Goal: Task Accomplishment & Management: Complete application form

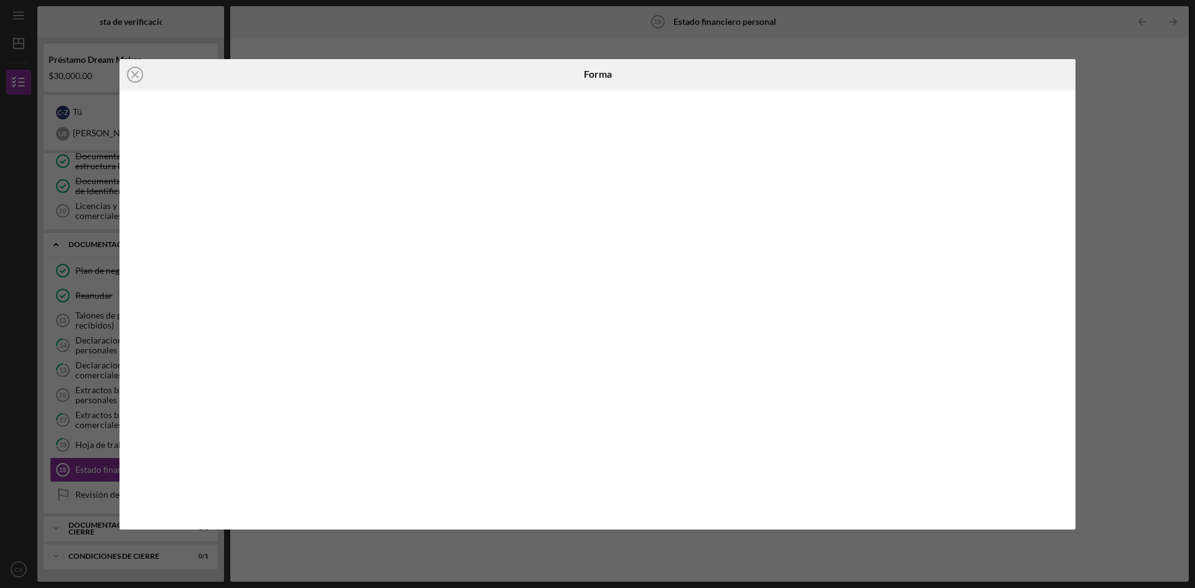
scroll to position [204, 0]
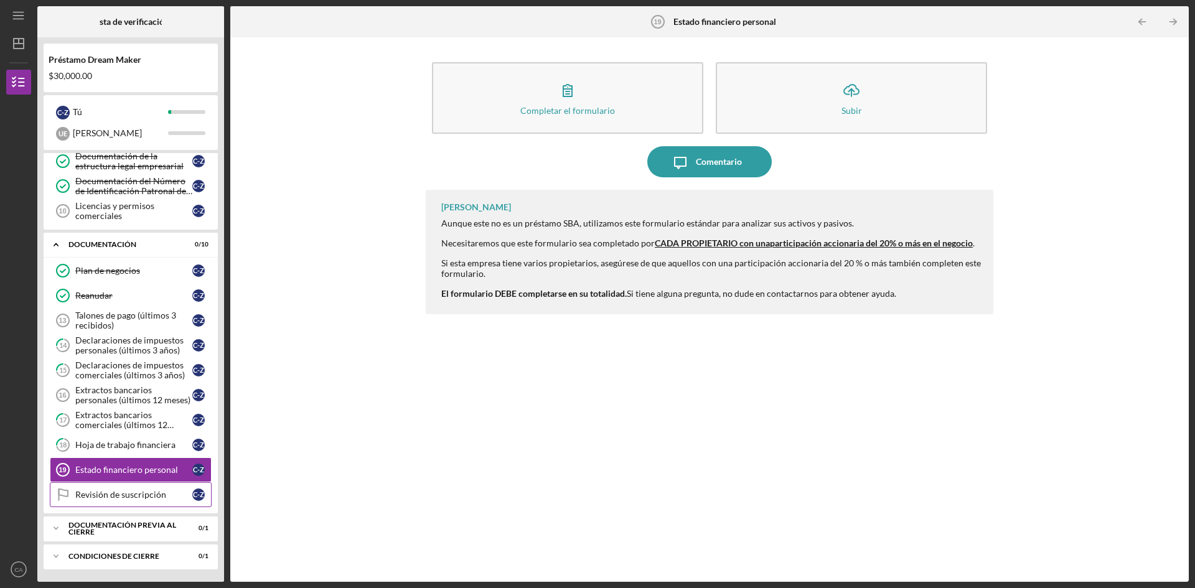
click at [106, 499] on font "Revisión de suscripción" at bounding box center [120, 494] width 91 height 11
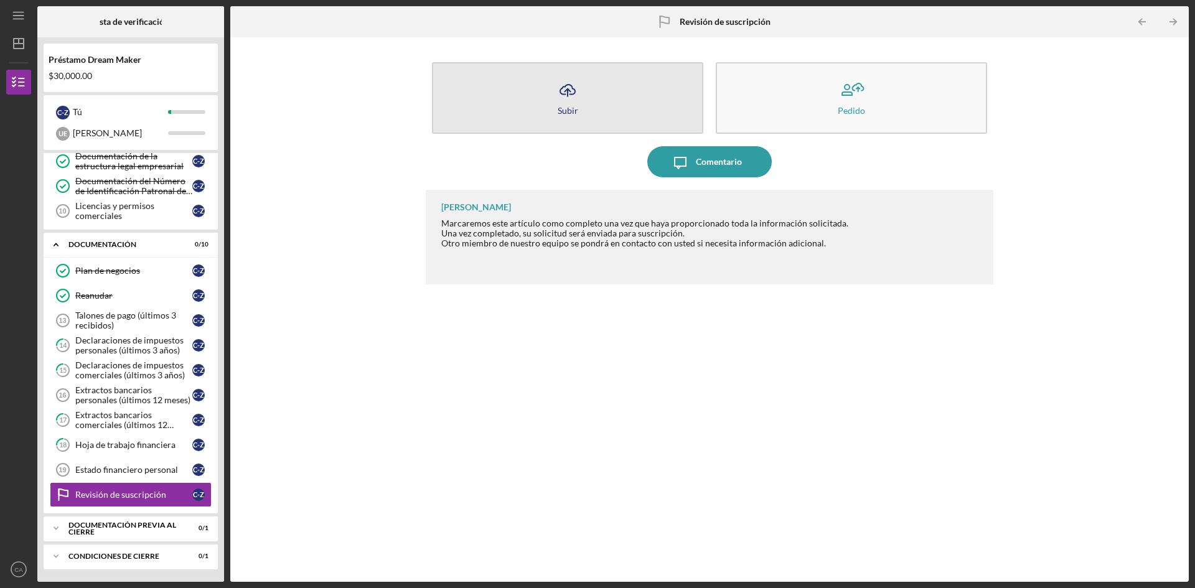
click at [566, 103] on icon "Icon/Upload" at bounding box center [567, 90] width 31 height 31
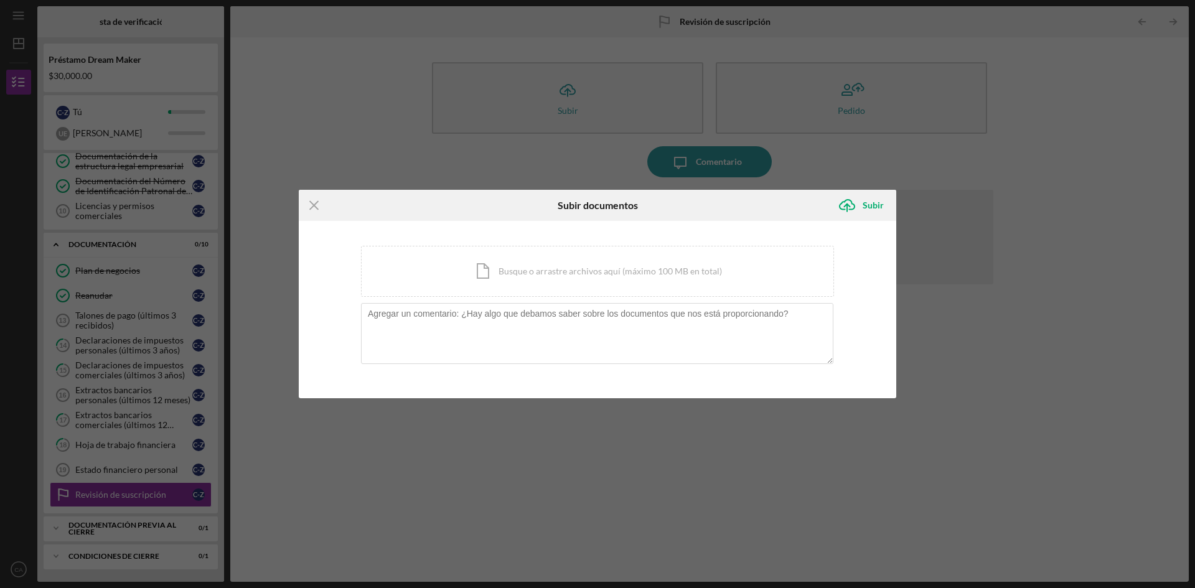
click at [377, 488] on div "Icon/Menu Close Subir documentos Icon/Upload Subir Estás cargando documentos re…" at bounding box center [597, 294] width 1195 height 588
click at [345, 420] on div "Icon/Menu Close Subir documentos Icon/Upload Subir Estás cargando documentos re…" at bounding box center [597, 294] width 1195 height 588
click at [316, 202] on icon "Icon/Menu Close" at bounding box center [314, 205] width 31 height 31
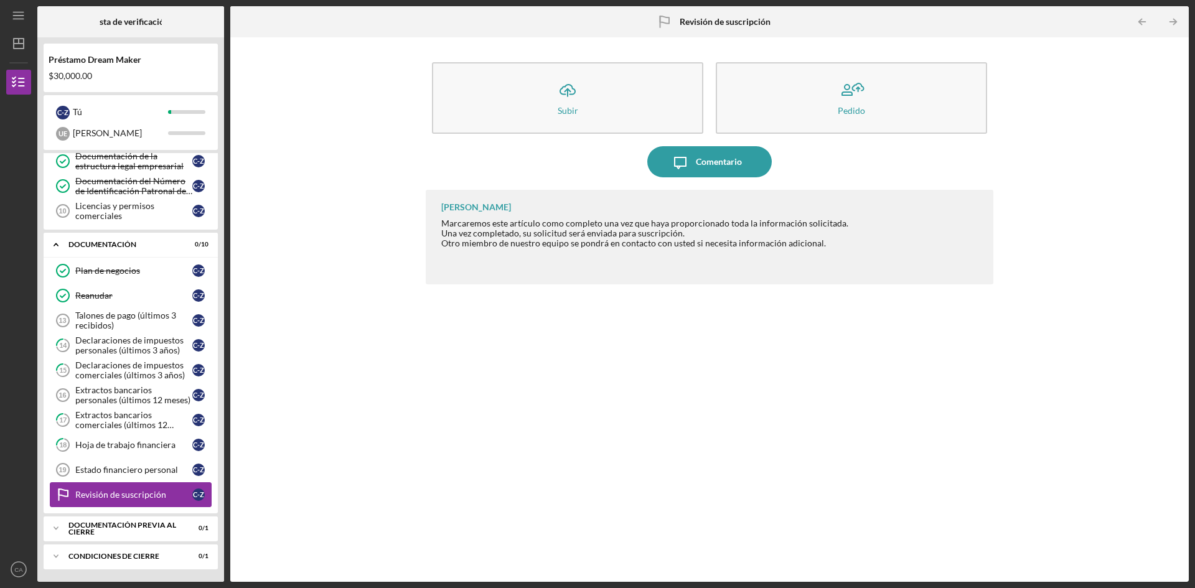
click at [121, 494] on font "Revisión de suscripción" at bounding box center [120, 494] width 91 height 11
click at [120, 497] on font "Revisión de suscripción" at bounding box center [120, 494] width 91 height 11
click at [115, 495] on font "Revisión de suscripción" at bounding box center [120, 494] width 91 height 11
click at [118, 531] on font "Documentación previa al cierre" at bounding box center [122, 528] width 108 height 17
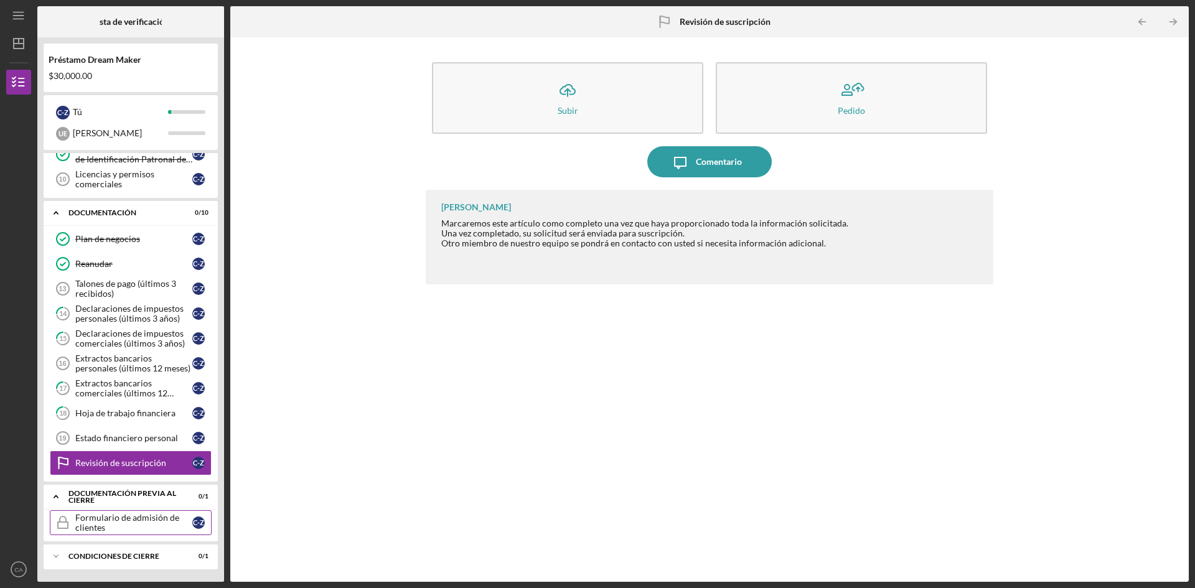
click at [130, 530] on div "Formulario de admisión de clientes" at bounding box center [133, 523] width 117 height 20
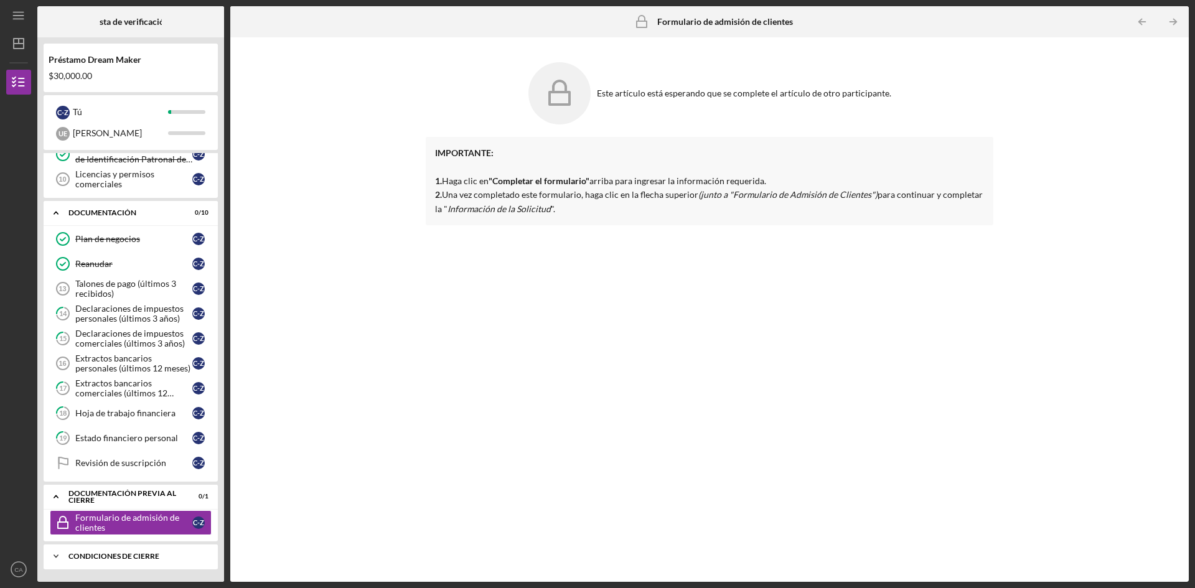
click at [113, 556] on font "Condiciones de cierre" at bounding box center [113, 556] width 91 height 9
click at [113, 554] on font "Condiciones de cierre" at bounding box center [113, 556] width 91 height 9
click at [113, 548] on div "Icon/Expander Condiciones de cierre 0 / 1" at bounding box center [131, 557] width 174 height 26
click at [115, 530] on div "Formulario de admisión de clientes" at bounding box center [133, 523] width 117 height 20
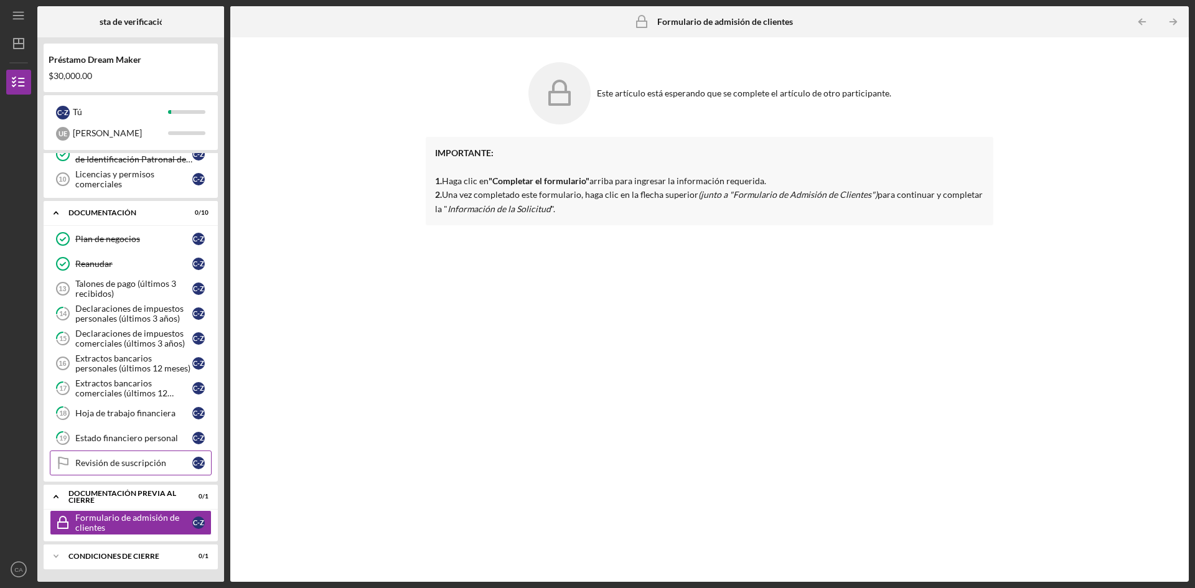
click at [128, 499] on font "Documentación previa al cierre" at bounding box center [122, 497] width 108 height 17
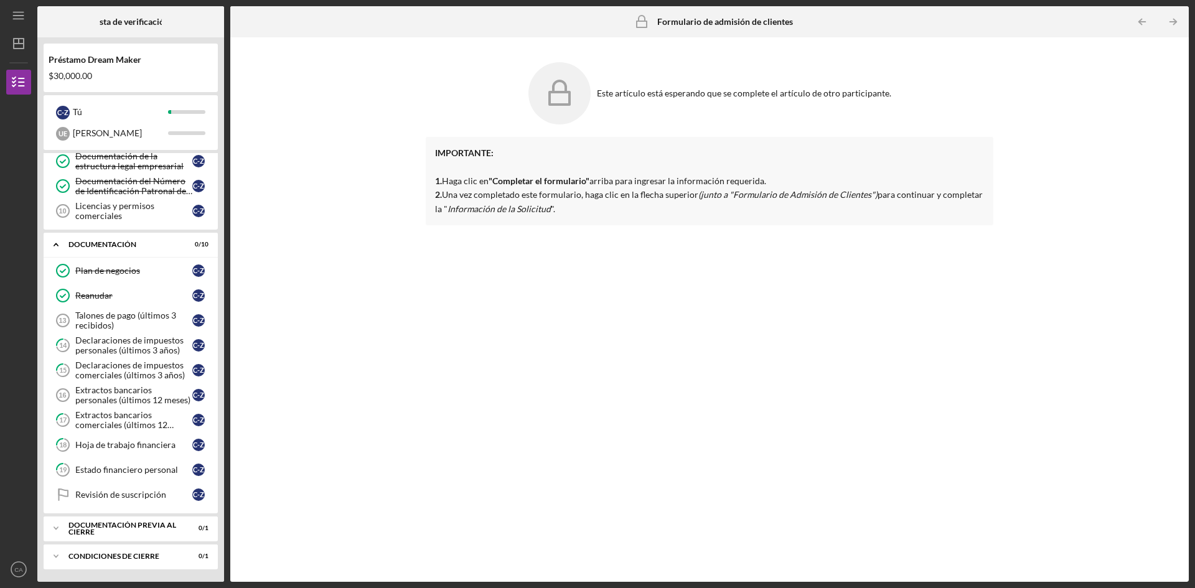
click at [405, 352] on div "Este artículo está esperando que se complete el artículo de otro participante. …" at bounding box center [710, 310] width 946 height 532
click at [124, 395] on font "Extractos bancarios personales (últimos 12 meses)" at bounding box center [132, 395] width 115 height 21
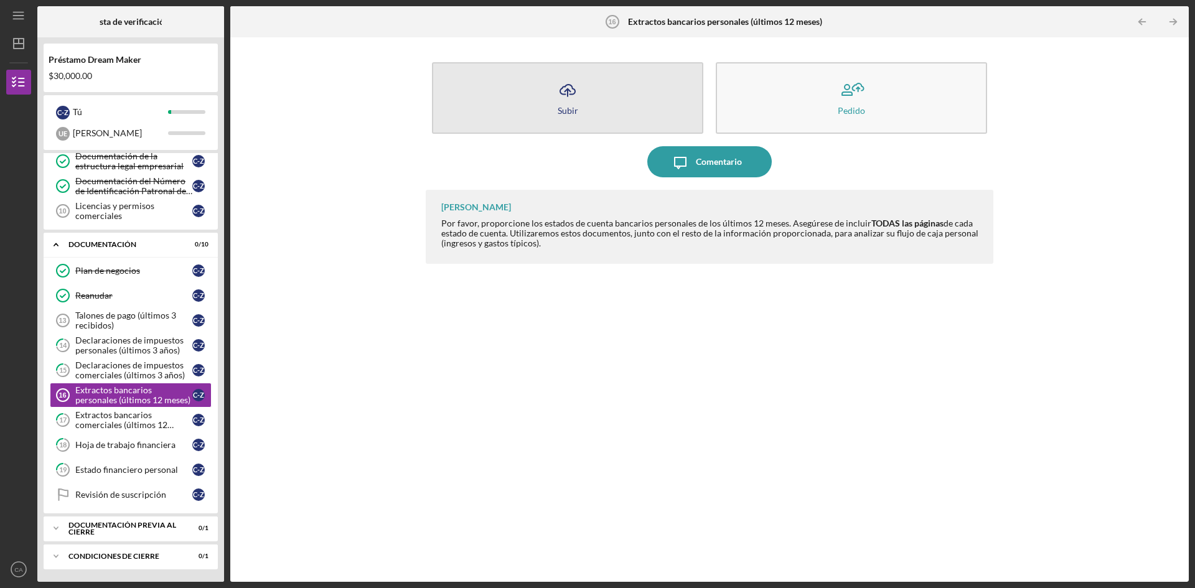
click at [568, 110] on font "Subir" at bounding box center [568, 110] width 21 height 11
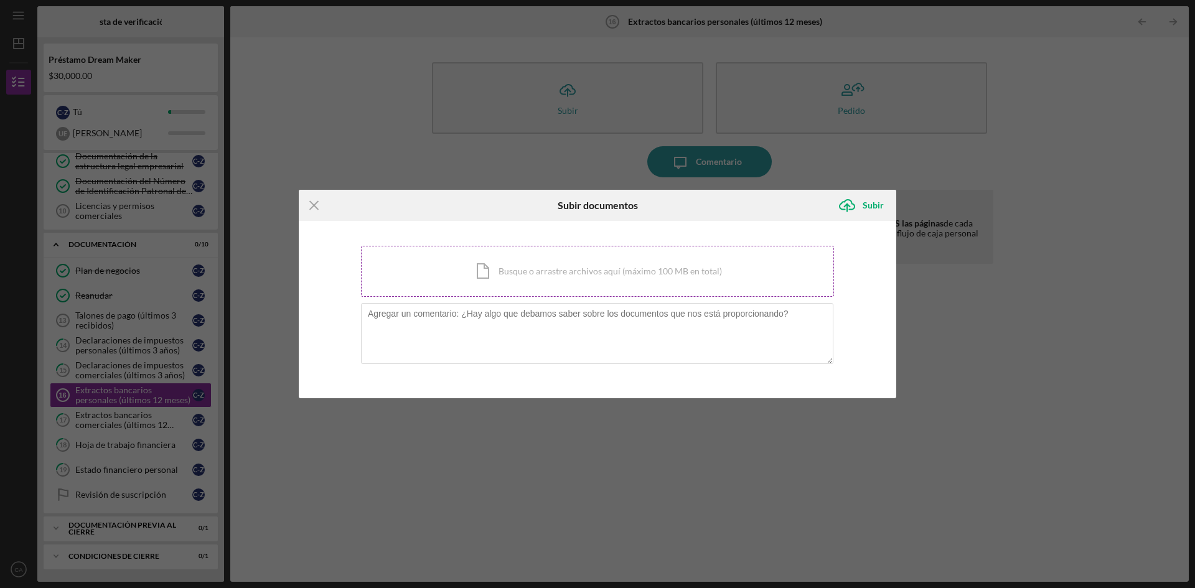
click at [504, 261] on div "Icon/Document Busque o arrastre archivos aquí (máximo 100 MB en total) Toque pa…" at bounding box center [597, 271] width 473 height 51
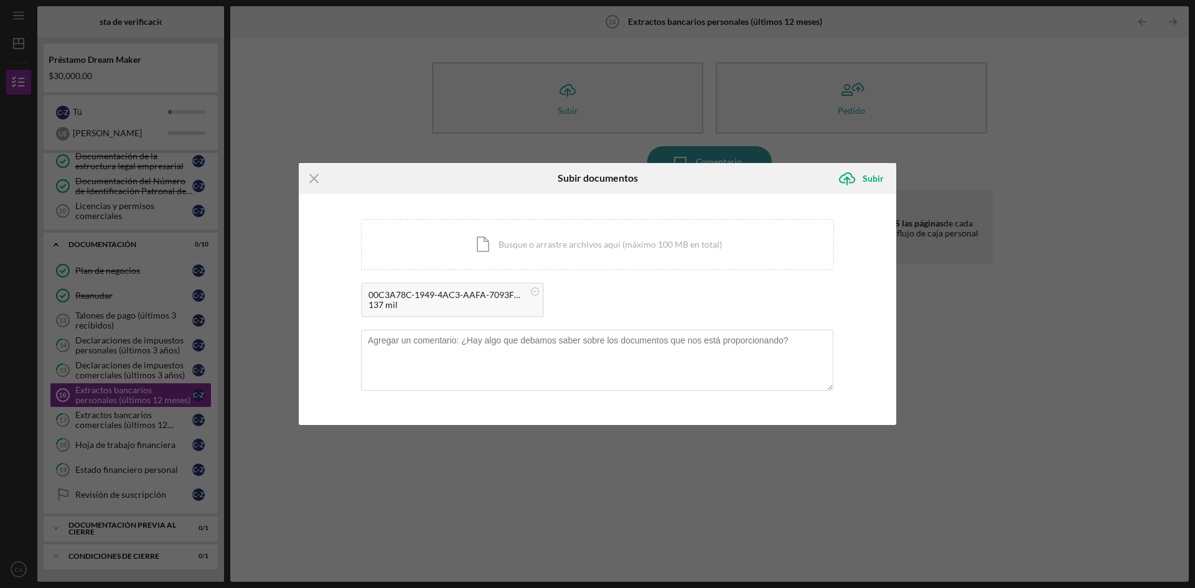
click at [472, 298] on font "00C3A78C-1949-4AC3-AAFA-7093FE7E3953-list.pdf" at bounding box center [474, 294] width 210 height 11
click at [472, 303] on div "137 mil" at bounding box center [447, 305] width 156 height 10
click at [532, 290] on circle at bounding box center [535, 291] width 7 height 7
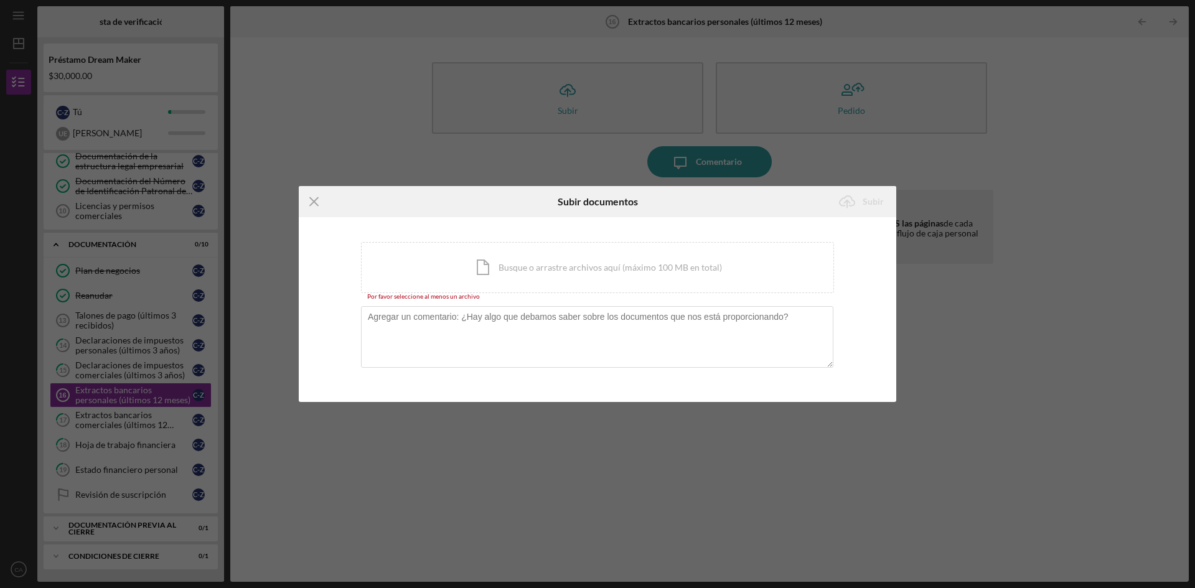
click at [969, 438] on div "Icon/Menu Close Subir documentos Icon/Upload Subir Estás cargando documentos re…" at bounding box center [597, 294] width 1195 height 588
click at [985, 492] on div "Icon/Menu Close Subir documentos Icon/Upload Subir Estás cargando documentos re…" at bounding box center [597, 294] width 1195 height 588
click at [479, 275] on div "Icon/Document Busque o arrastre archivos aquí (máximo 100 MB en total) Toque pa…" at bounding box center [597, 267] width 473 height 51
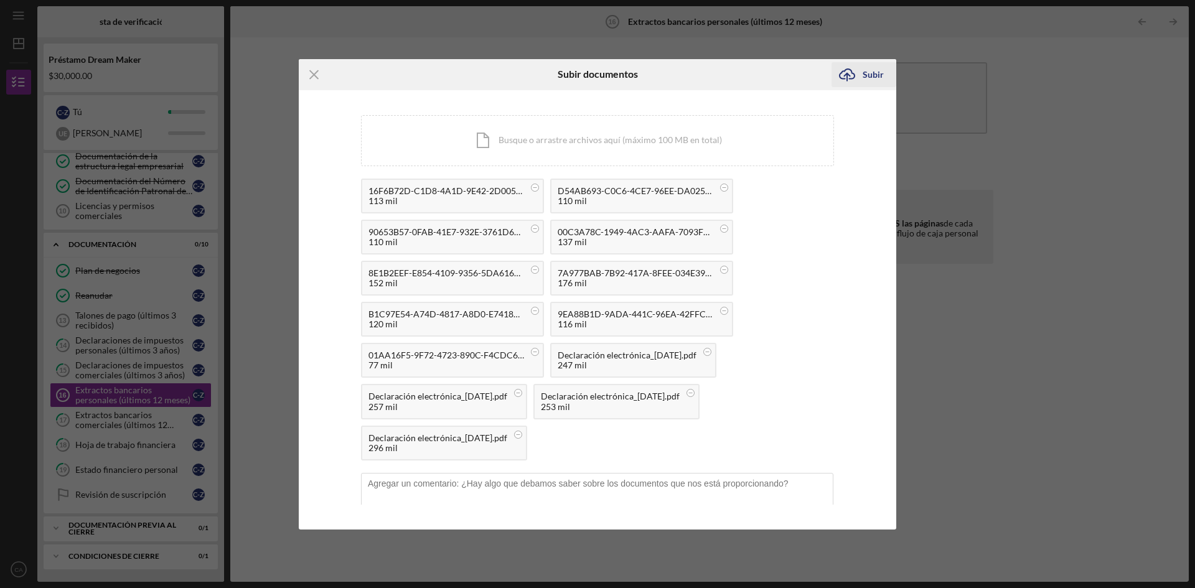
click at [866, 71] on font "Subir" at bounding box center [873, 74] width 21 height 11
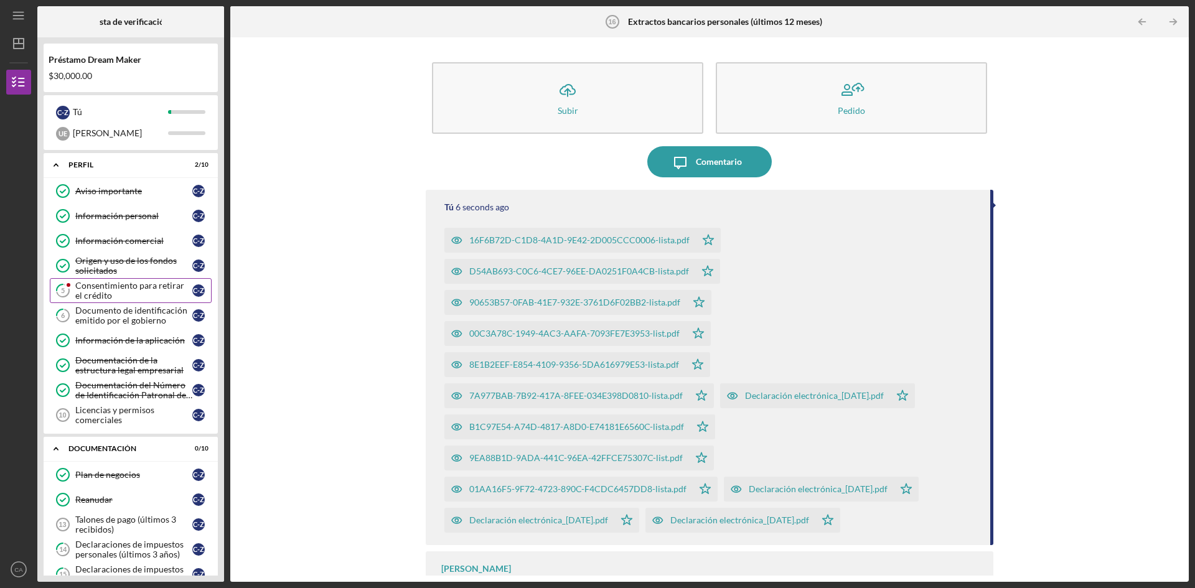
click at [114, 291] on font "Consentimiento para retirar el crédito" at bounding box center [129, 290] width 109 height 21
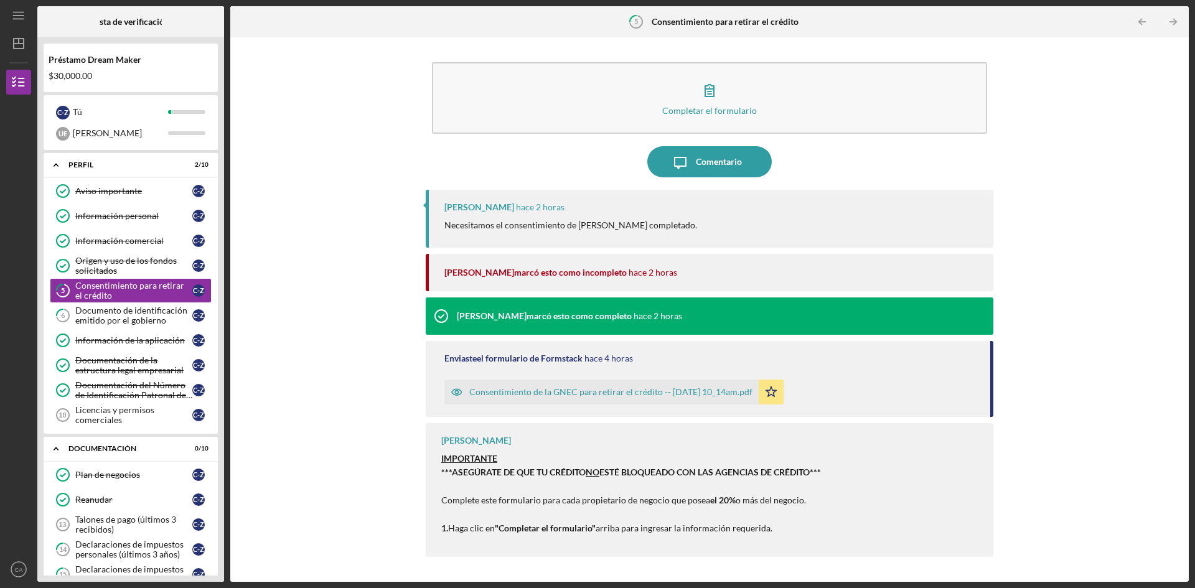
click at [581, 395] on font "Consentimiento de la GNEC para retirar el crédito -- [DATE] 10_14am.pdf" at bounding box center [610, 392] width 283 height 11
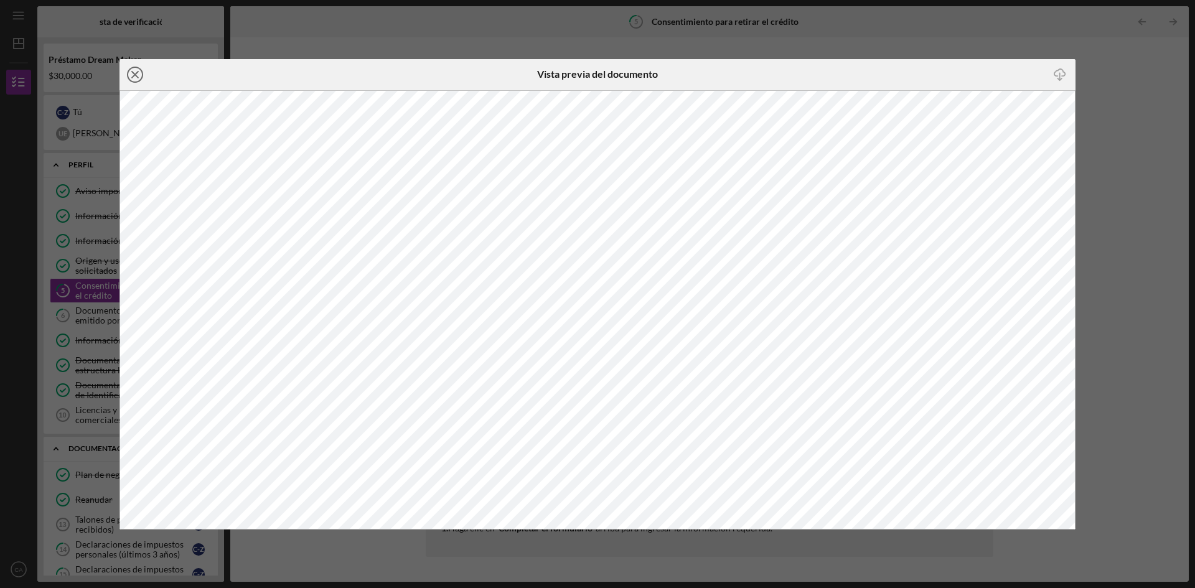
click at [132, 72] on line at bounding box center [135, 75] width 6 height 6
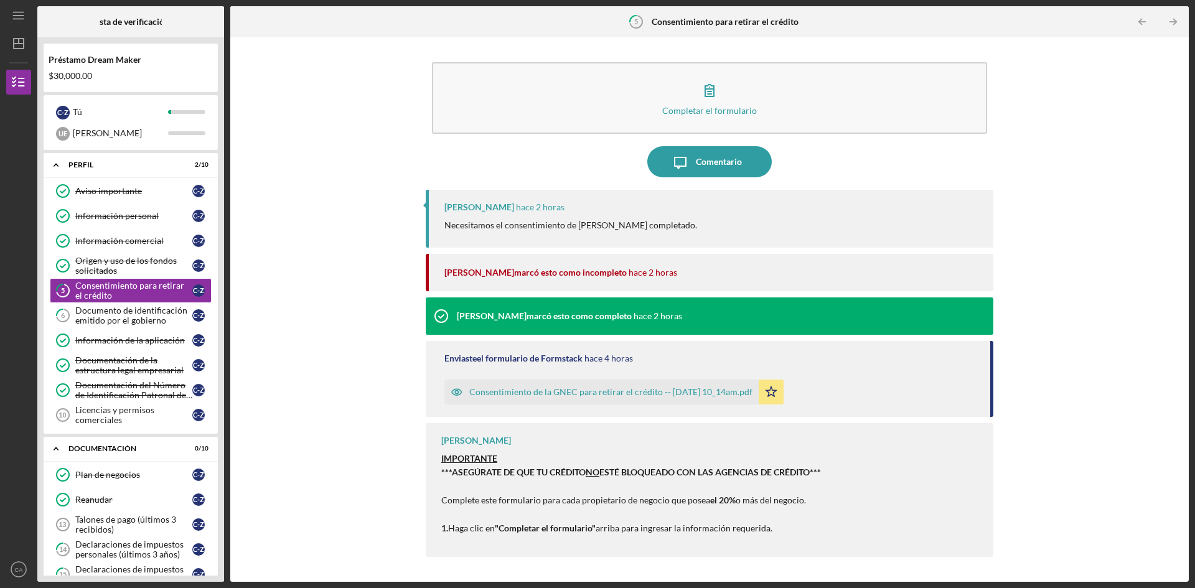
click at [565, 277] on font "marcó esto como incompleto" at bounding box center [570, 272] width 113 height 11
click at [598, 280] on div "[PERSON_NAME] marcó esto como incompleto hace 2 horas" at bounding box center [712, 272] width 537 height 37
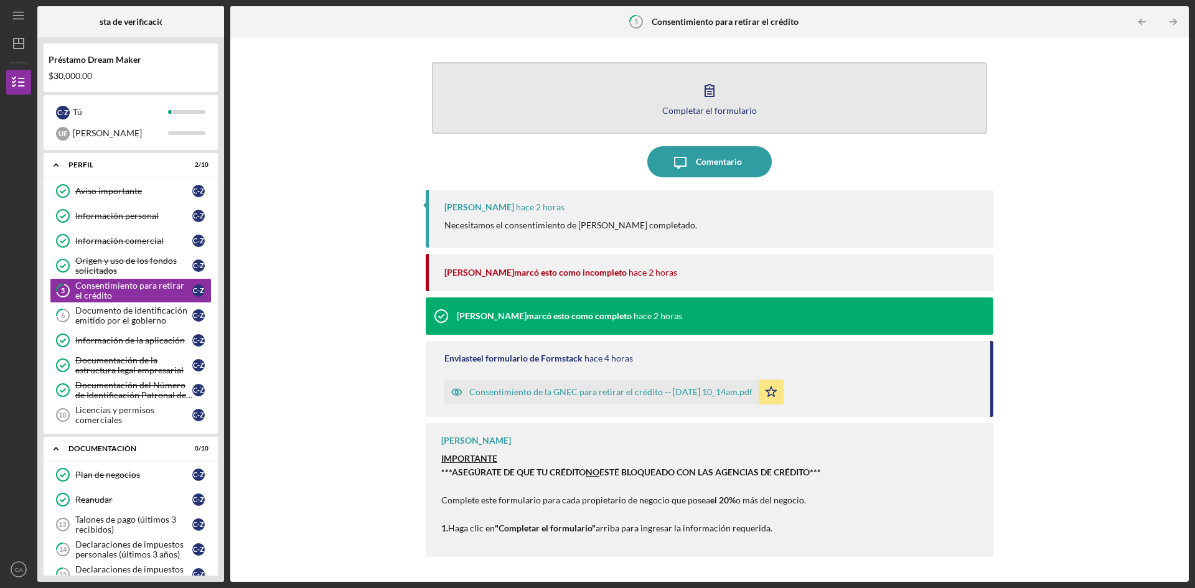
click at [703, 106] on font "Completar el formulario" at bounding box center [709, 110] width 95 height 11
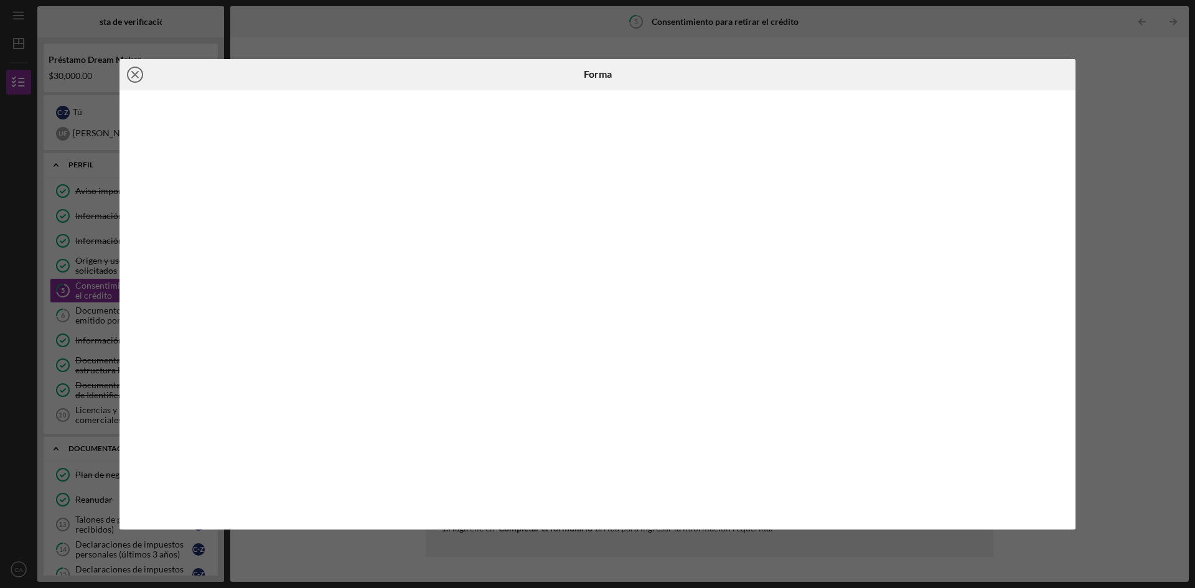
click at [137, 75] on icon "Icon/Close" at bounding box center [135, 74] width 31 height 31
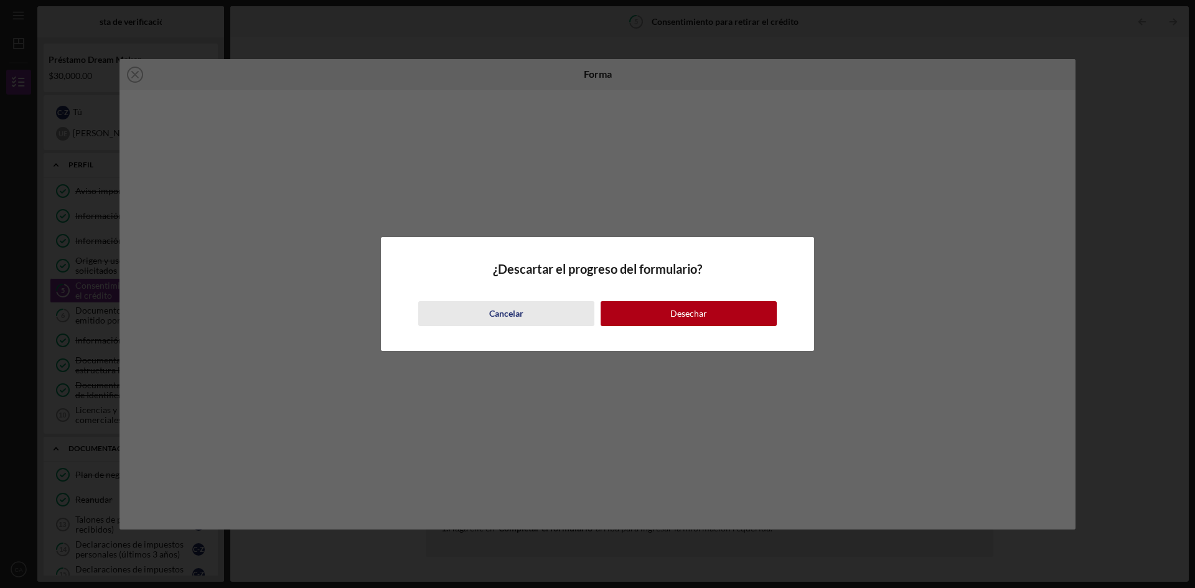
click at [494, 308] on font "Cancelar" at bounding box center [506, 313] width 34 height 11
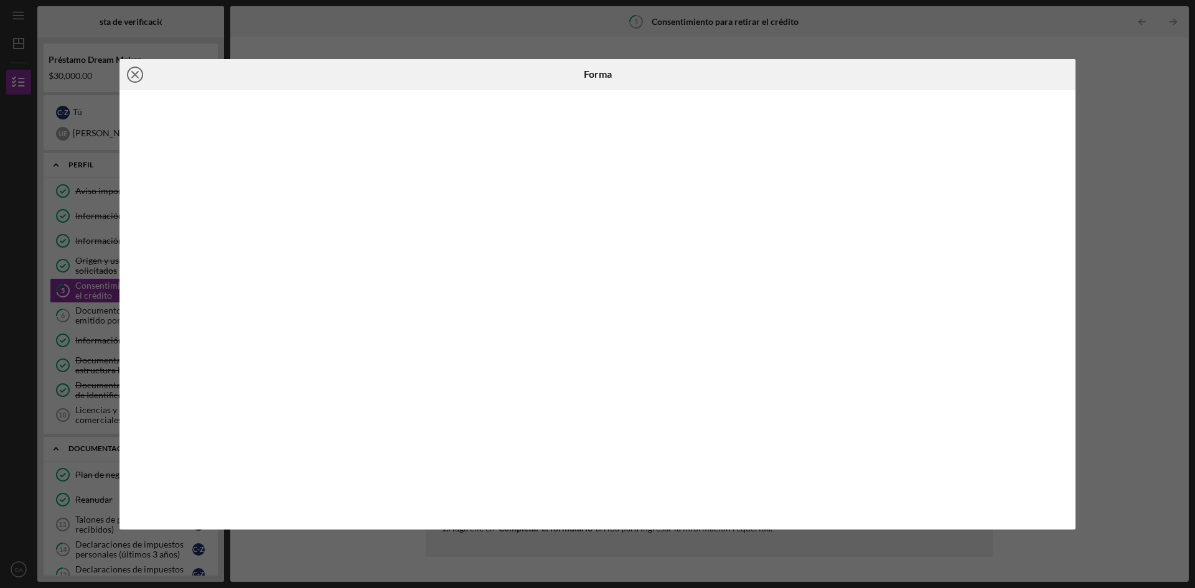
click at [136, 75] on line at bounding box center [135, 75] width 6 height 6
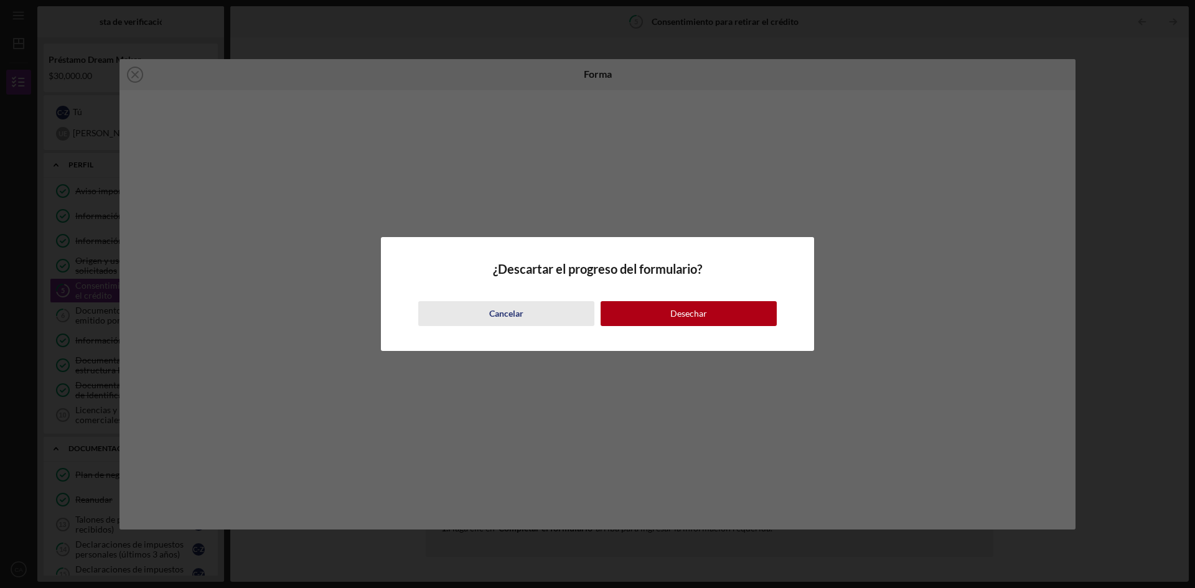
click at [497, 316] on font "Cancelar" at bounding box center [506, 313] width 34 height 11
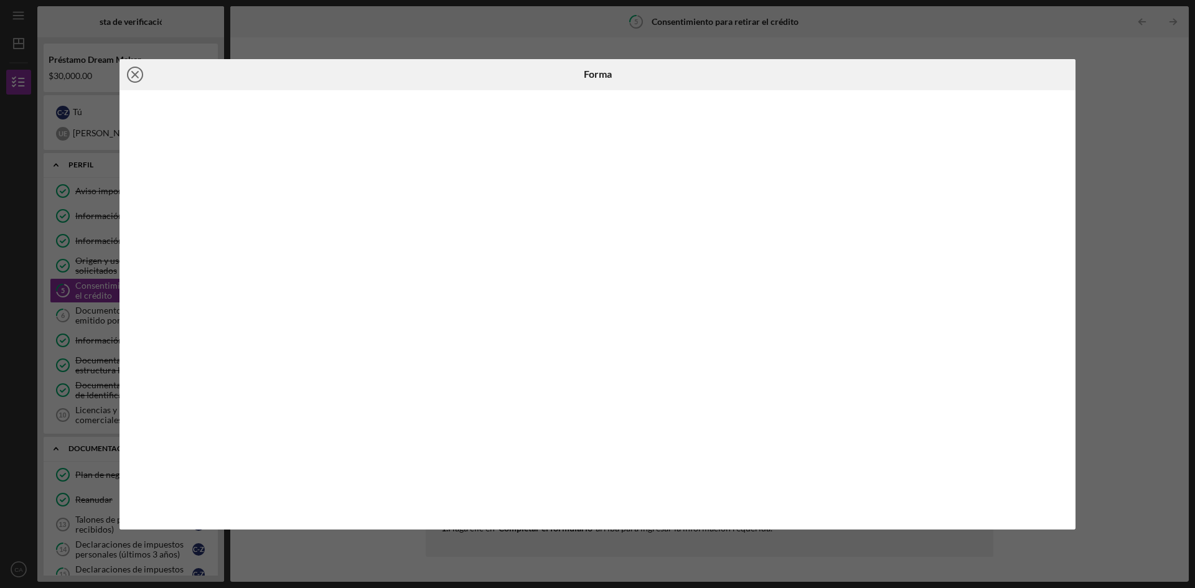
click at [139, 73] on icon "Icon/Close" at bounding box center [135, 74] width 31 height 31
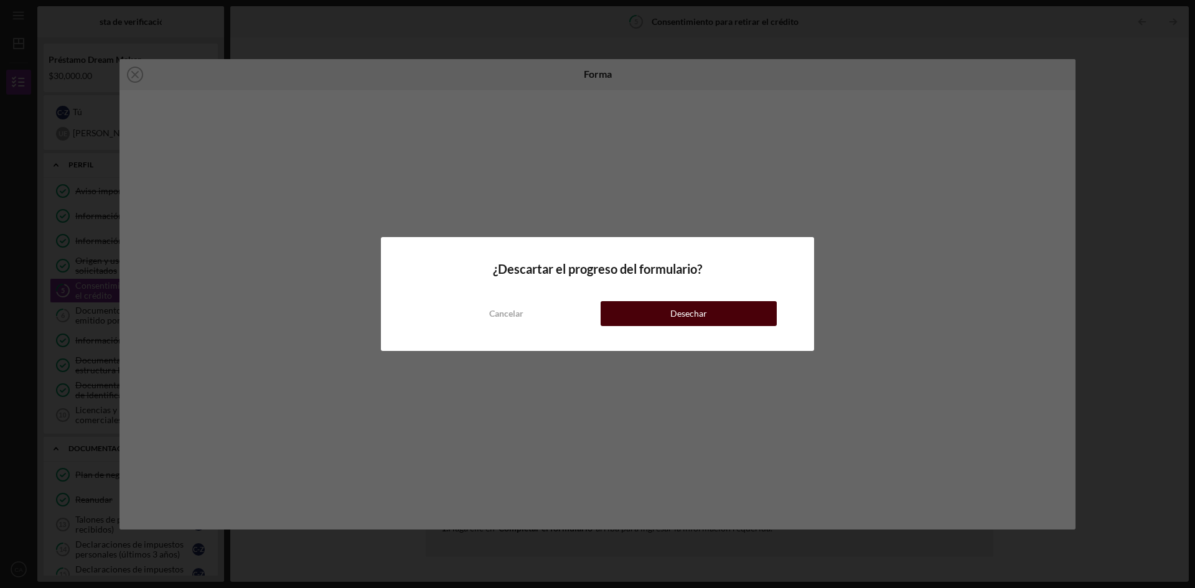
click at [690, 310] on font "Desechar" at bounding box center [688, 313] width 37 height 11
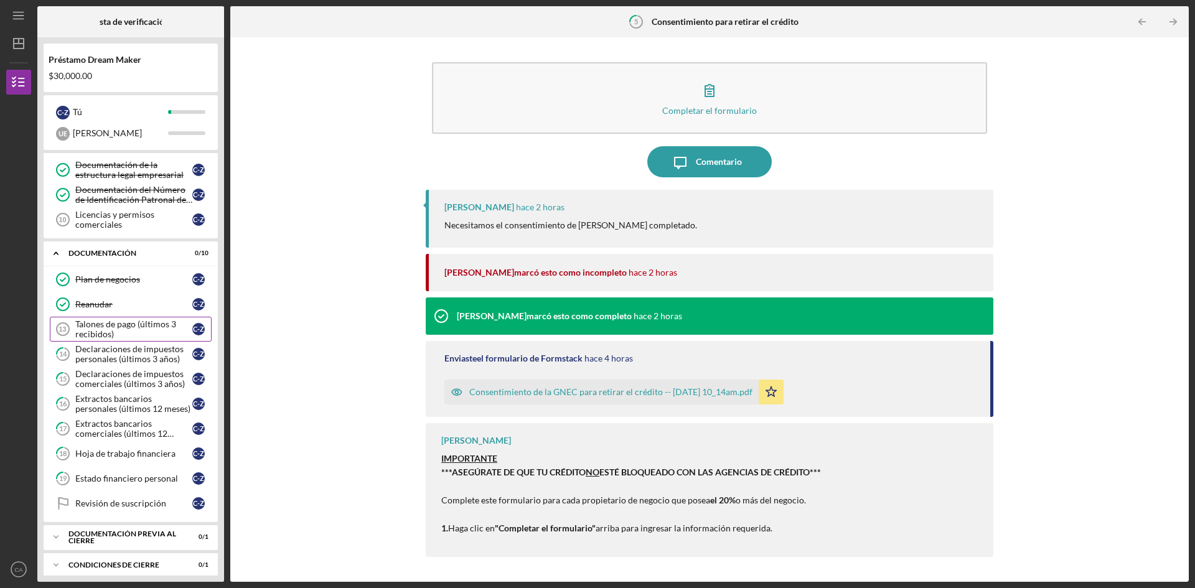
scroll to position [204, 0]
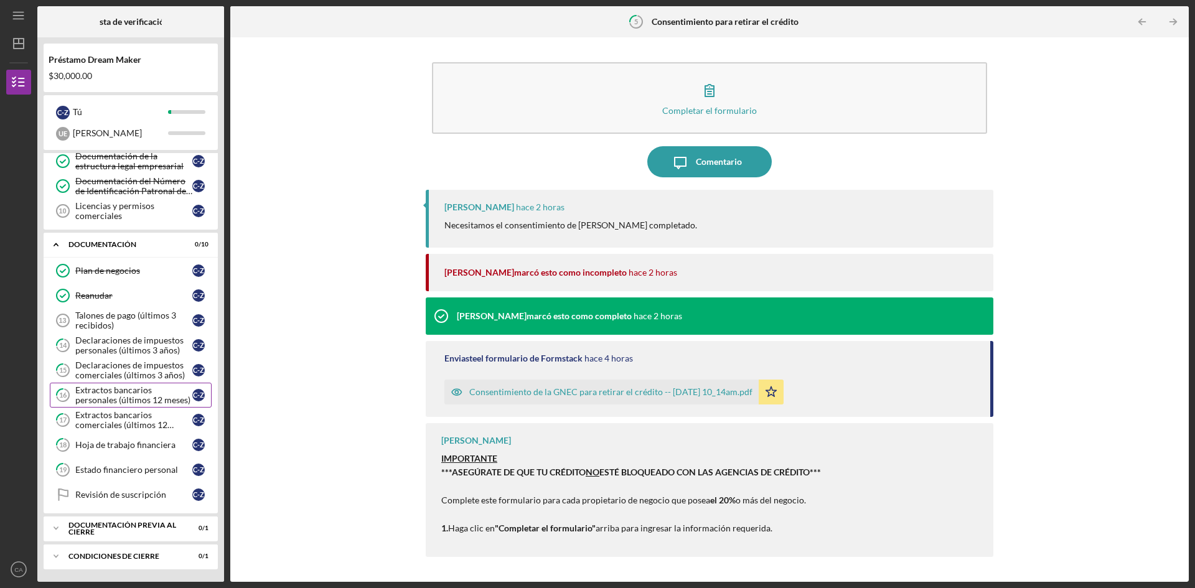
click at [138, 395] on font "Extractos bancarios personales (últimos 12 meses)" at bounding box center [132, 395] width 115 height 21
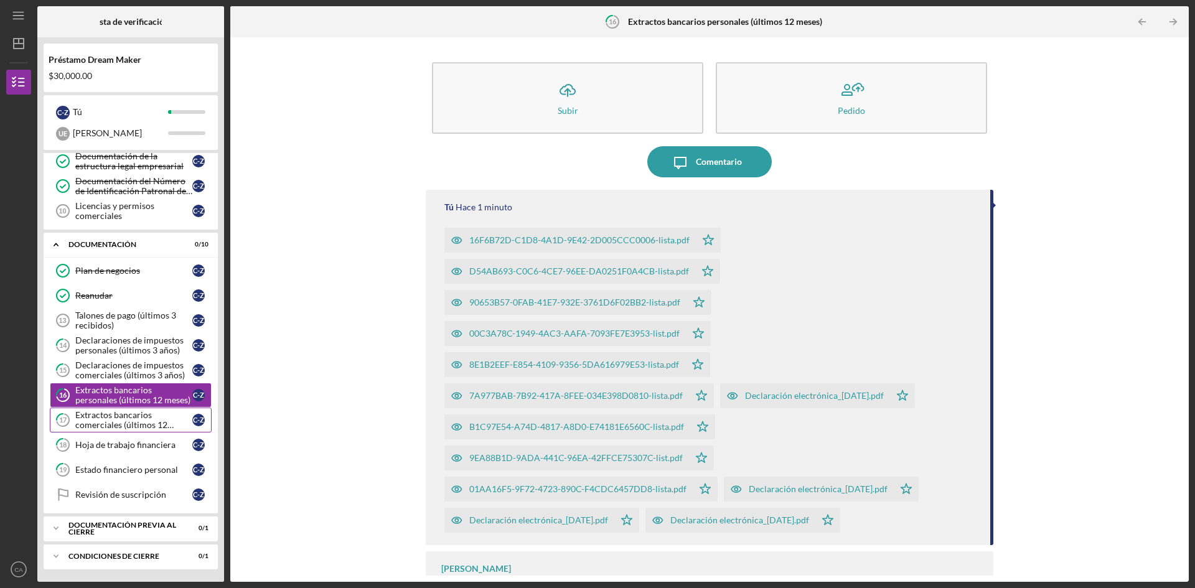
click at [124, 423] on font "Extractos bancarios comerciales (últimos 12 meses)" at bounding box center [124, 425] width 98 height 31
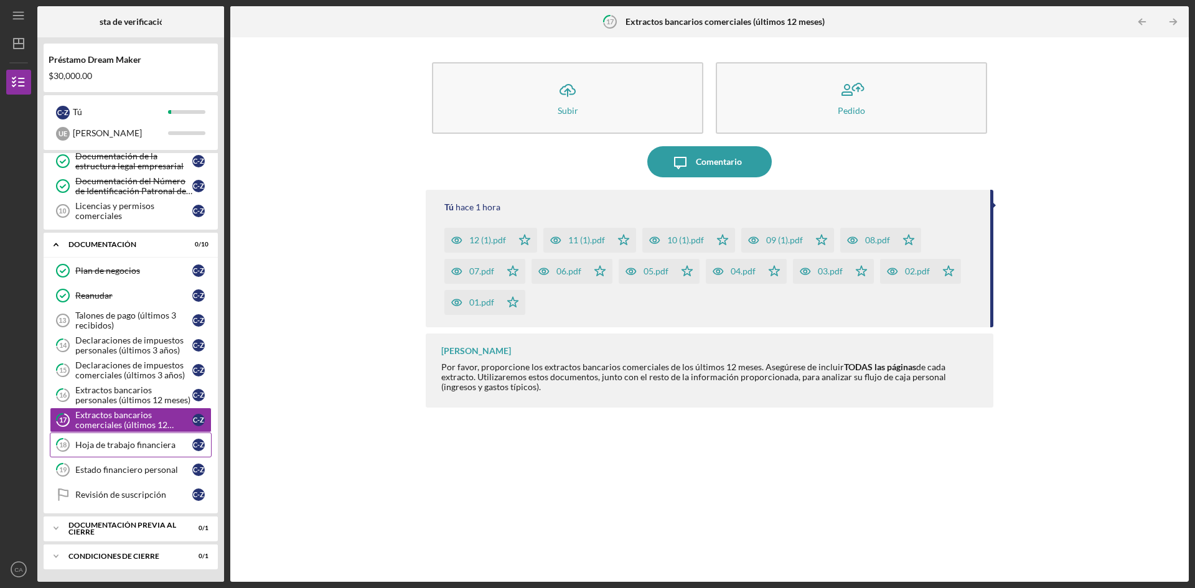
click at [118, 446] on font "Hoja de trabajo financiera" at bounding box center [125, 444] width 100 height 11
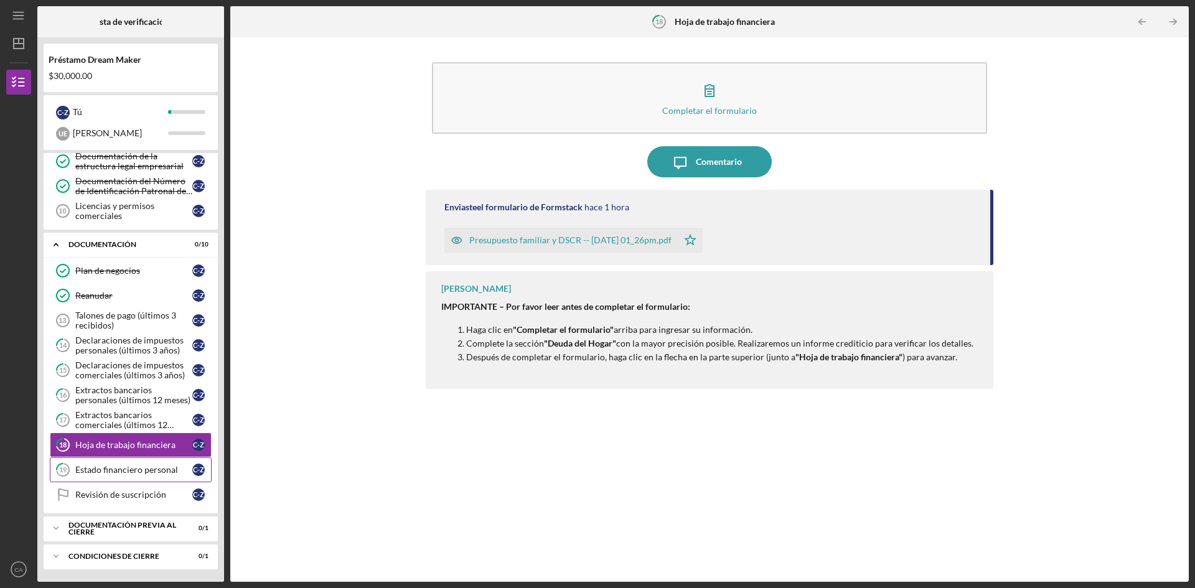
click at [115, 463] on link "19 Estado financiero personal C -Z" at bounding box center [131, 470] width 162 height 25
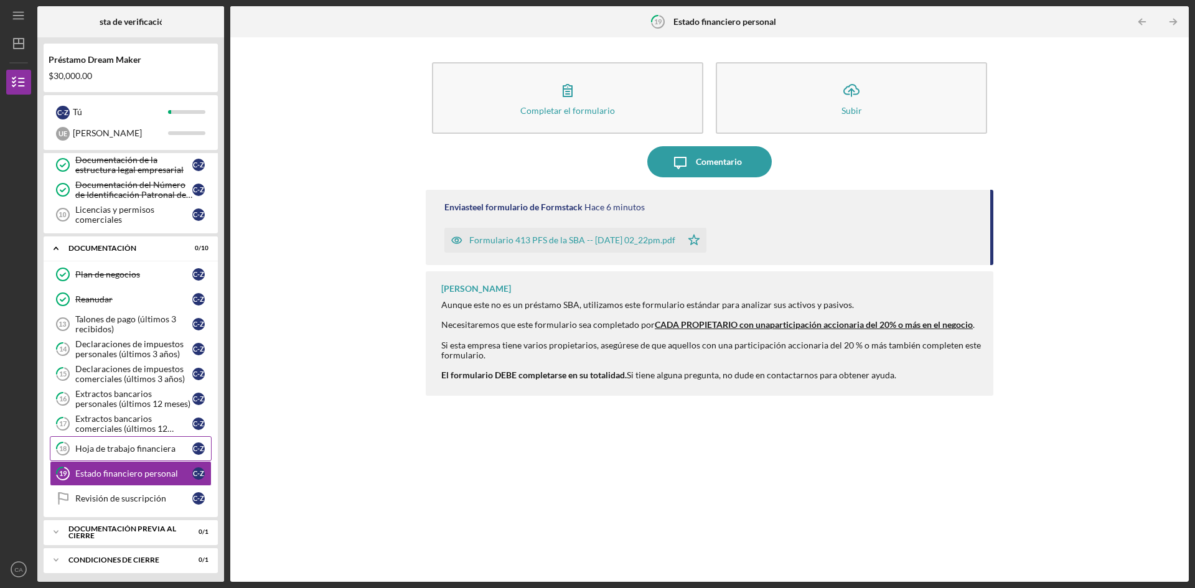
scroll to position [204, 0]
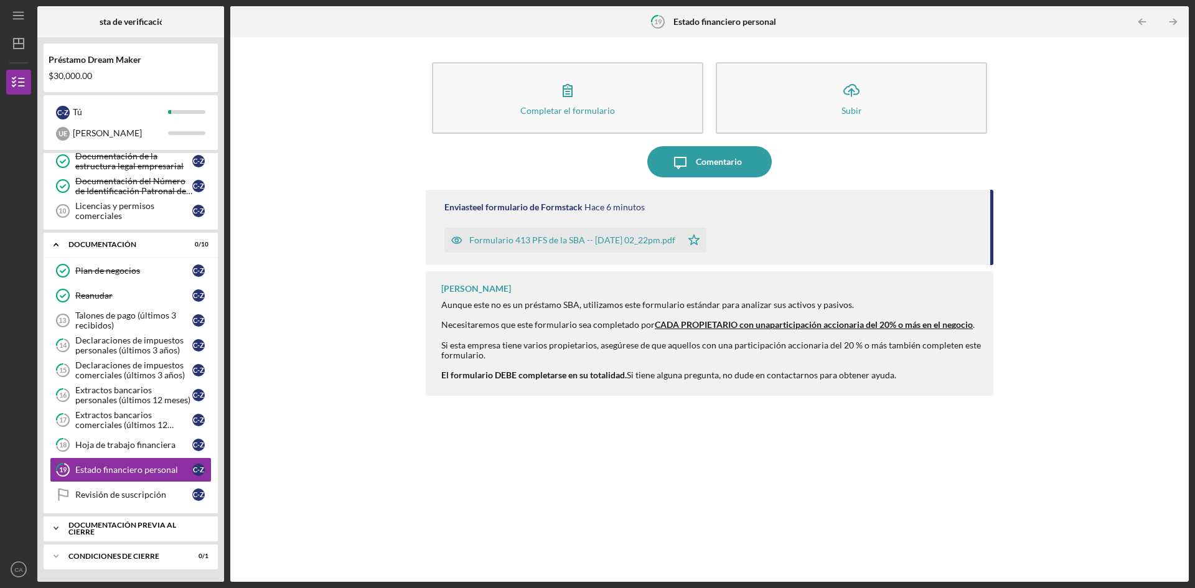
click at [125, 524] on div "Icon/Expander Documentación previa al cierre 0 / 1" at bounding box center [131, 528] width 174 height 25
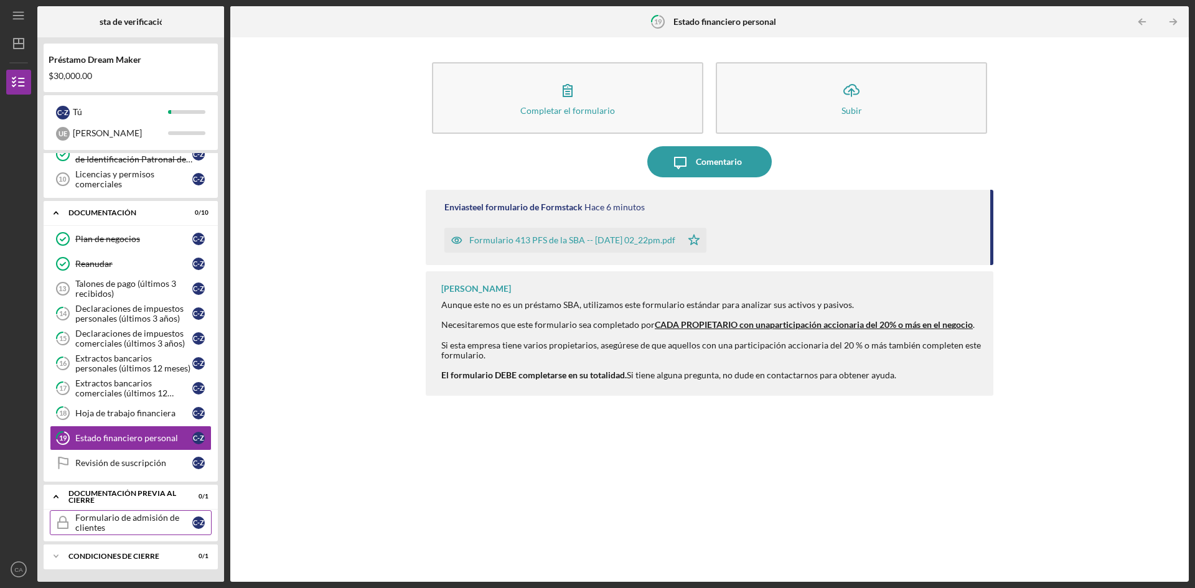
click at [109, 525] on div "Formulario de admisión de clientes" at bounding box center [133, 523] width 117 height 20
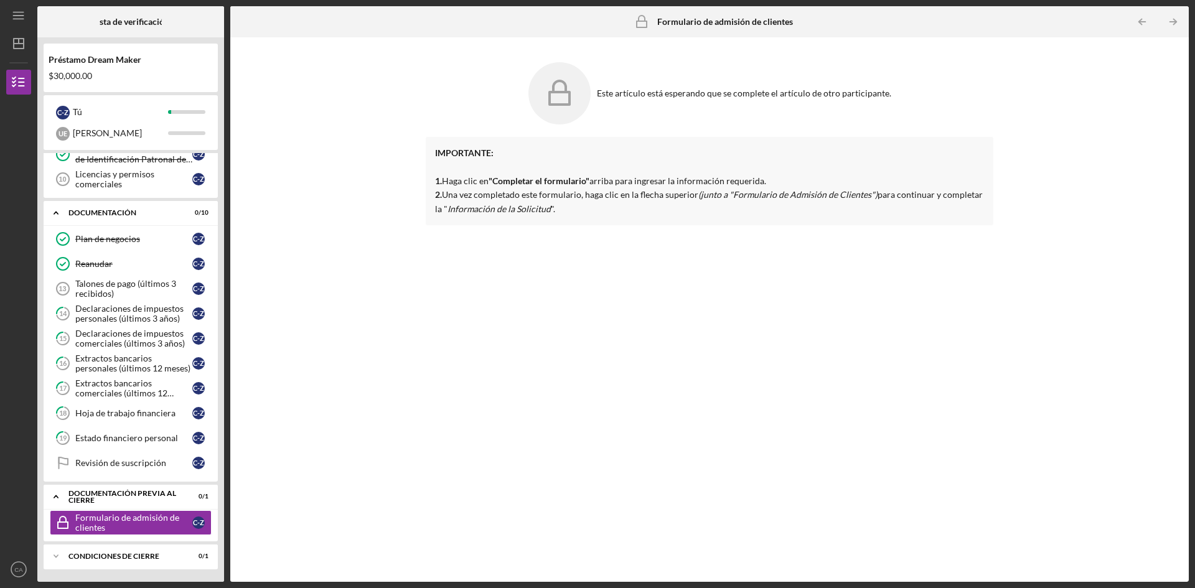
click at [578, 90] on icon at bounding box center [559, 93] width 62 height 62
click at [699, 105] on div "Este artículo está esperando que se complete el artículo de otro participante." at bounding box center [710, 93] width 568 height 75
click at [702, 103] on div "Este artículo está esperando que se complete el artículo de otro participante." at bounding box center [710, 93] width 568 height 75
click at [517, 193] on font "Una vez completado este formulario, haga clic en la flecha superior" at bounding box center [570, 194] width 256 height 11
click at [119, 562] on div "Icon/Expander Condiciones de cierre 0 / 1" at bounding box center [131, 556] width 174 height 25
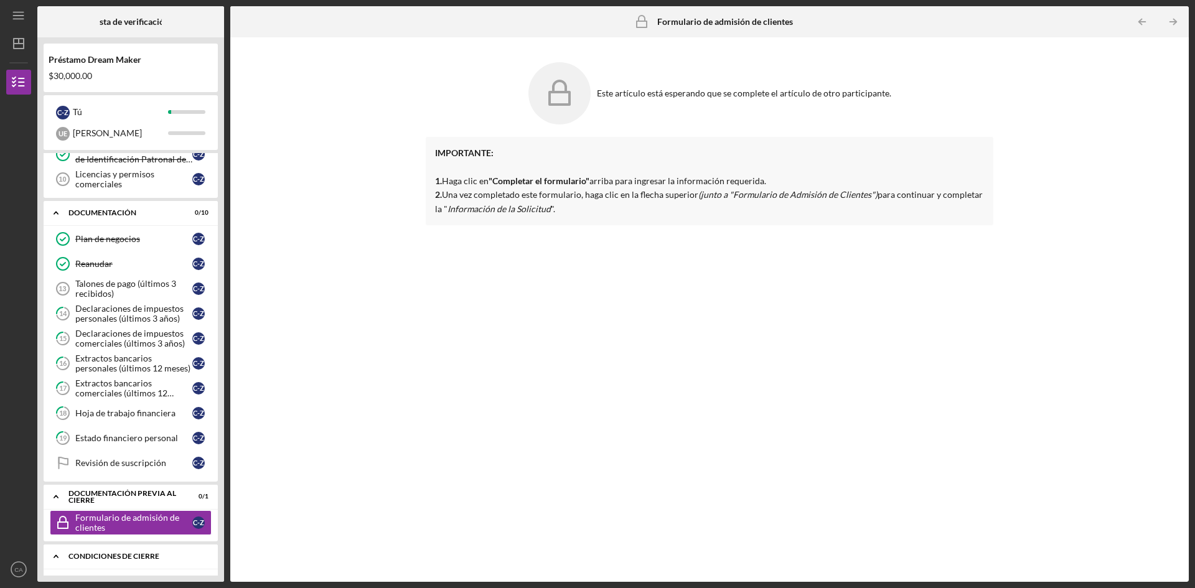
click at [120, 557] on font "Condiciones de cierre" at bounding box center [113, 556] width 91 height 9
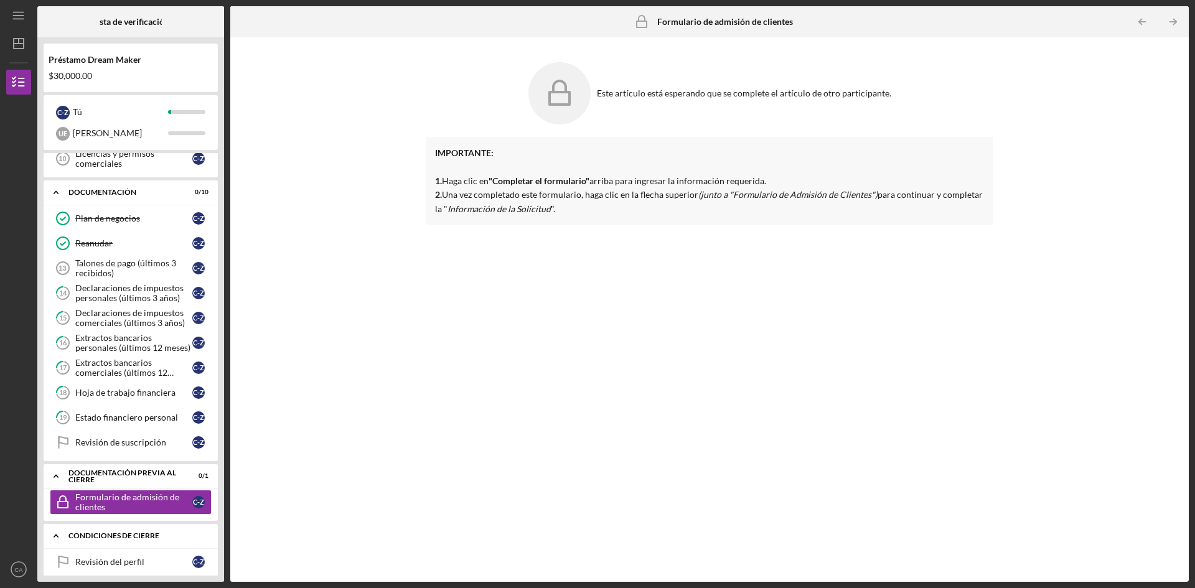
scroll to position [268, 0]
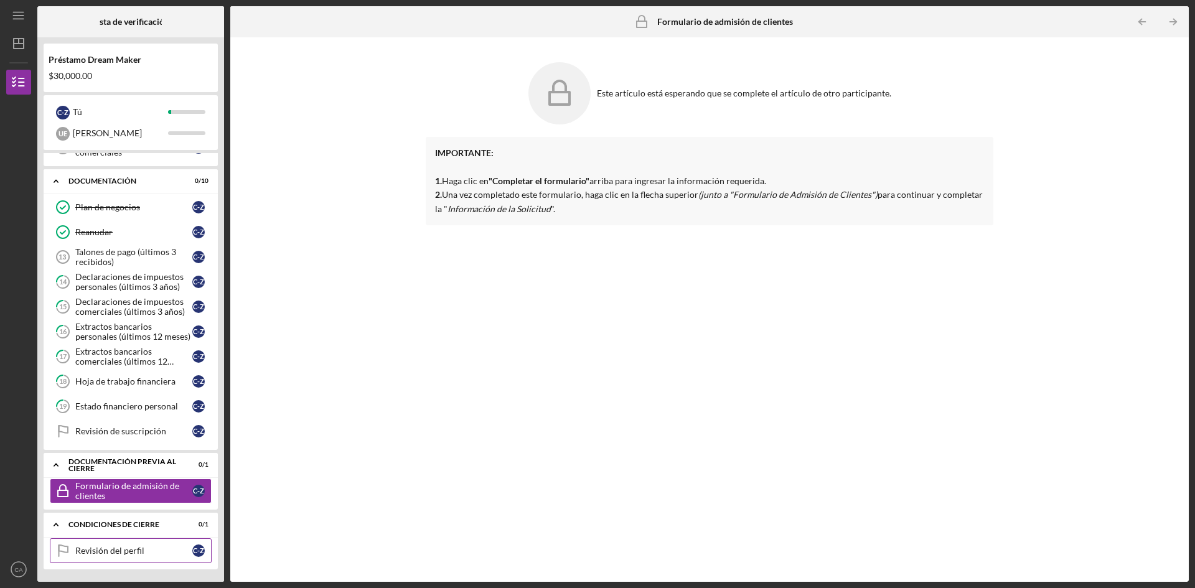
click at [105, 554] on font "Revisión del perfil" at bounding box center [109, 550] width 69 height 11
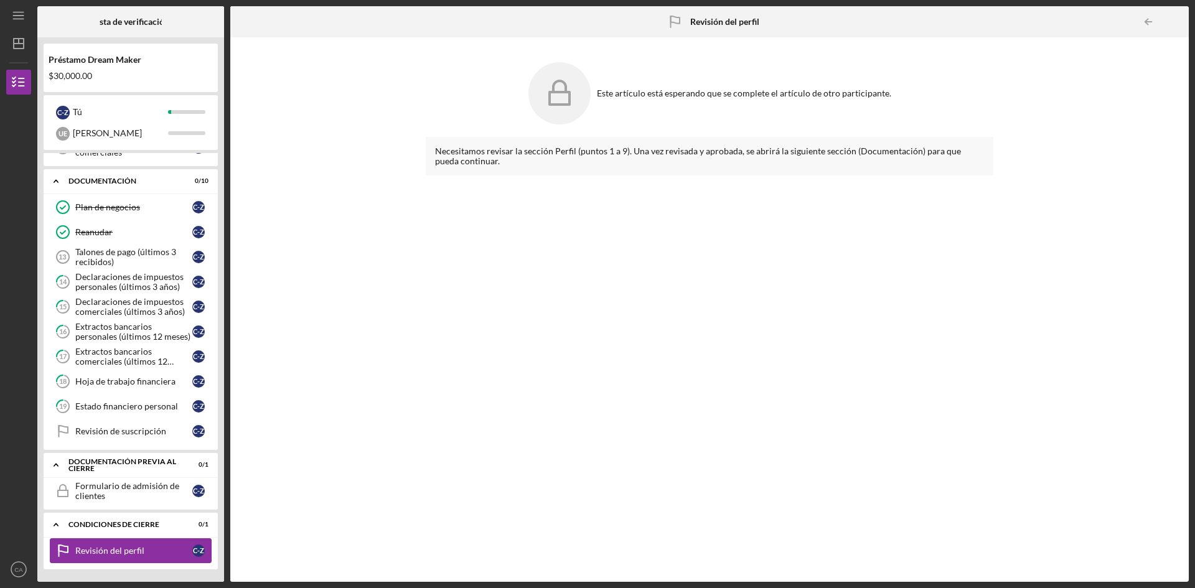
click at [113, 551] on font "Revisión del perfil" at bounding box center [109, 550] width 69 height 11
click at [115, 527] on font "Condiciones de cierre" at bounding box center [113, 524] width 91 height 9
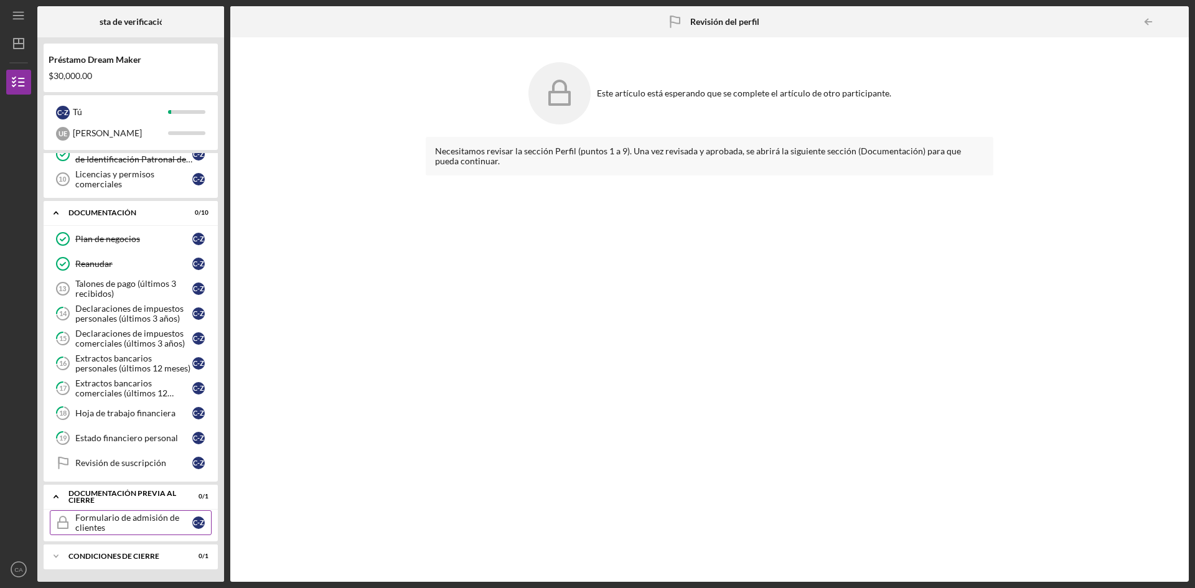
click at [106, 526] on div "Formulario de admisión de clientes" at bounding box center [133, 523] width 117 height 20
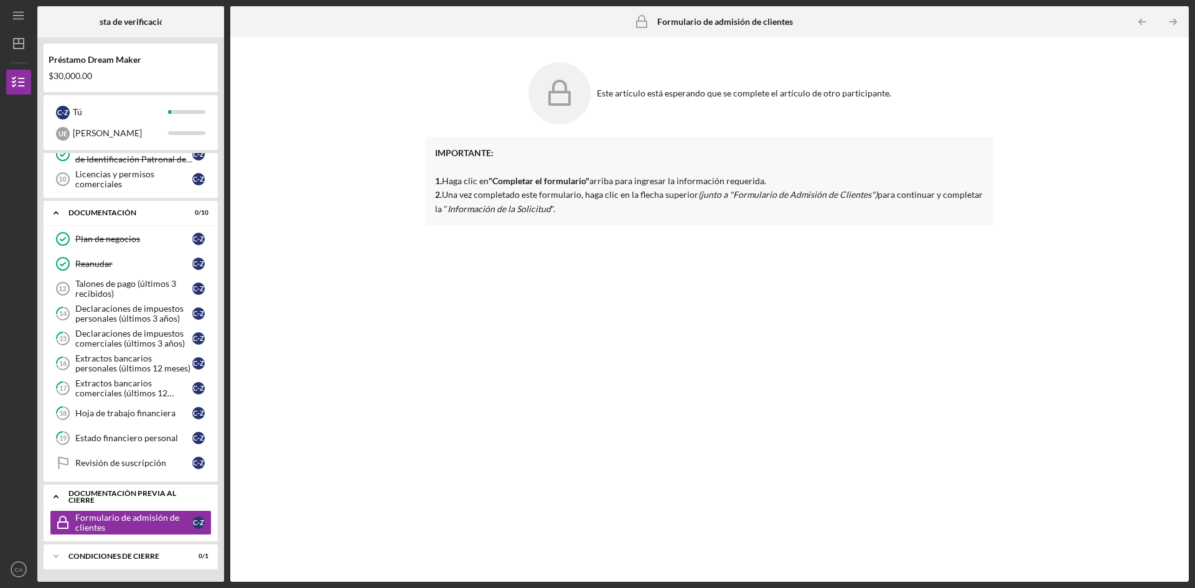
click at [117, 496] on font "Documentación previa al cierre" at bounding box center [122, 497] width 108 height 17
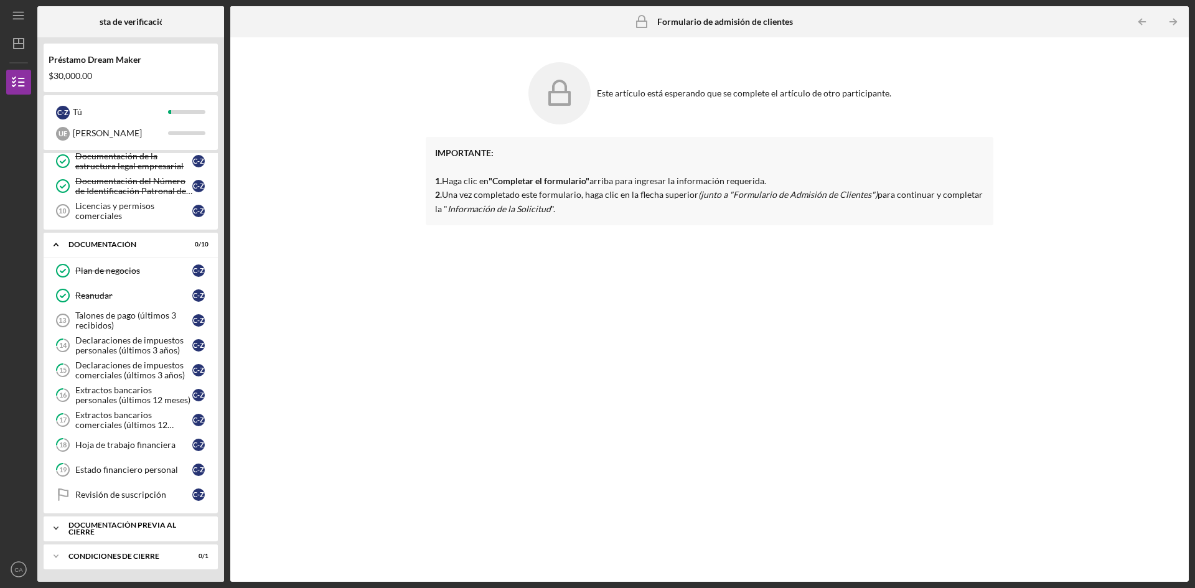
scroll to position [204, 0]
click at [117, 496] on font "Revisión de suscripción" at bounding box center [120, 494] width 91 height 11
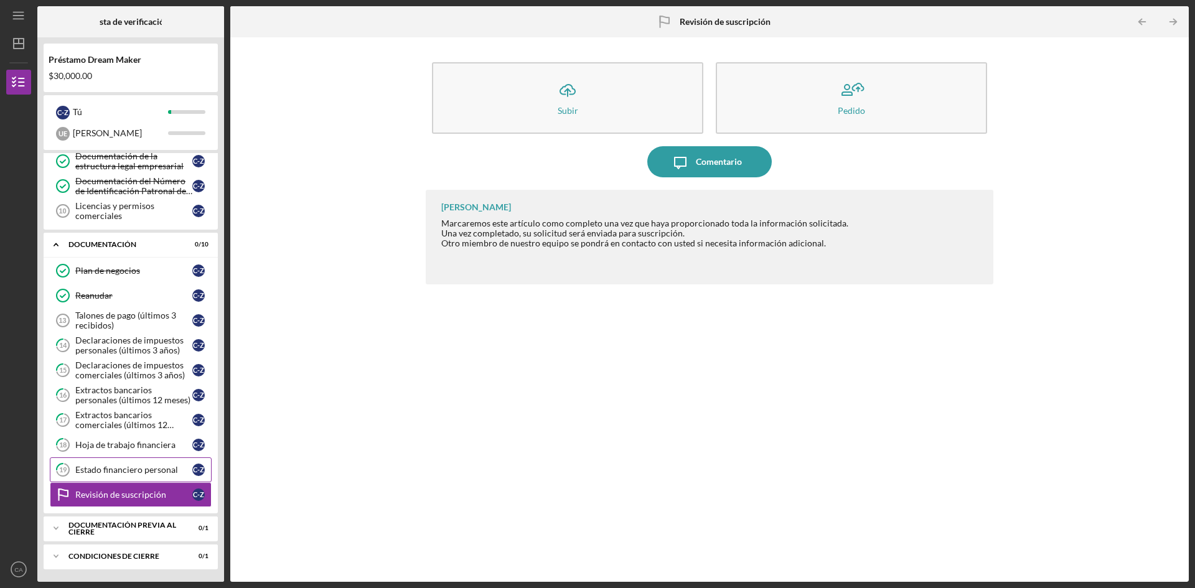
click at [124, 472] on font "Estado financiero personal" at bounding box center [126, 469] width 103 height 11
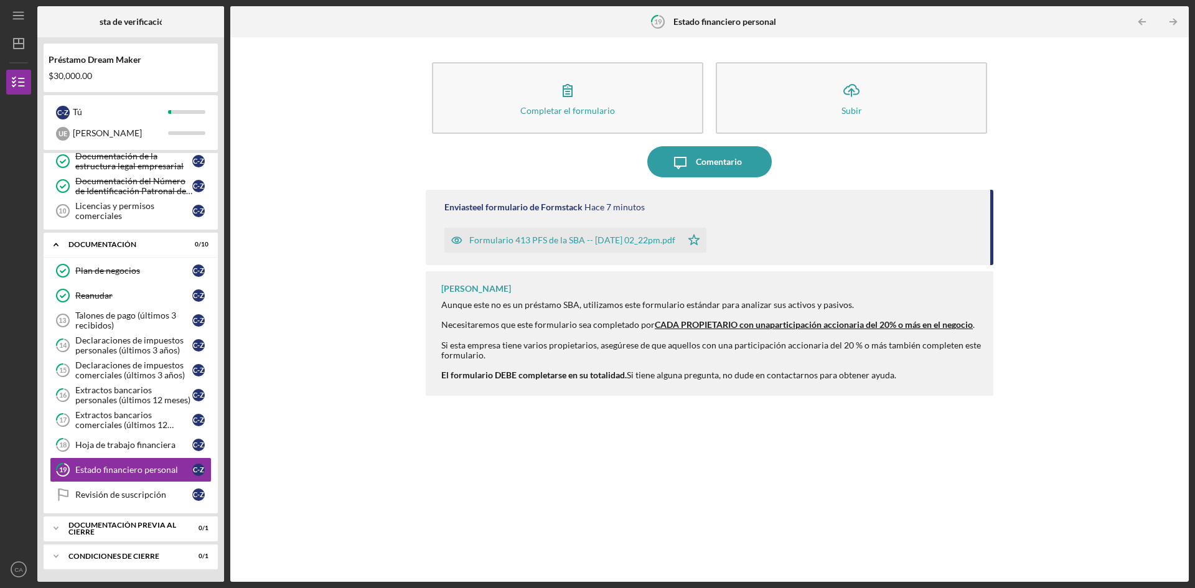
click at [315, 556] on div "Completar el formulario Forma Icon/Upload Subir Icon/Message Comentario Enviast…" at bounding box center [710, 310] width 946 height 532
click at [344, 237] on div "Completar el formulario Forma Icon/Upload Subir Icon/Message Comentario Enviast…" at bounding box center [710, 310] width 946 height 532
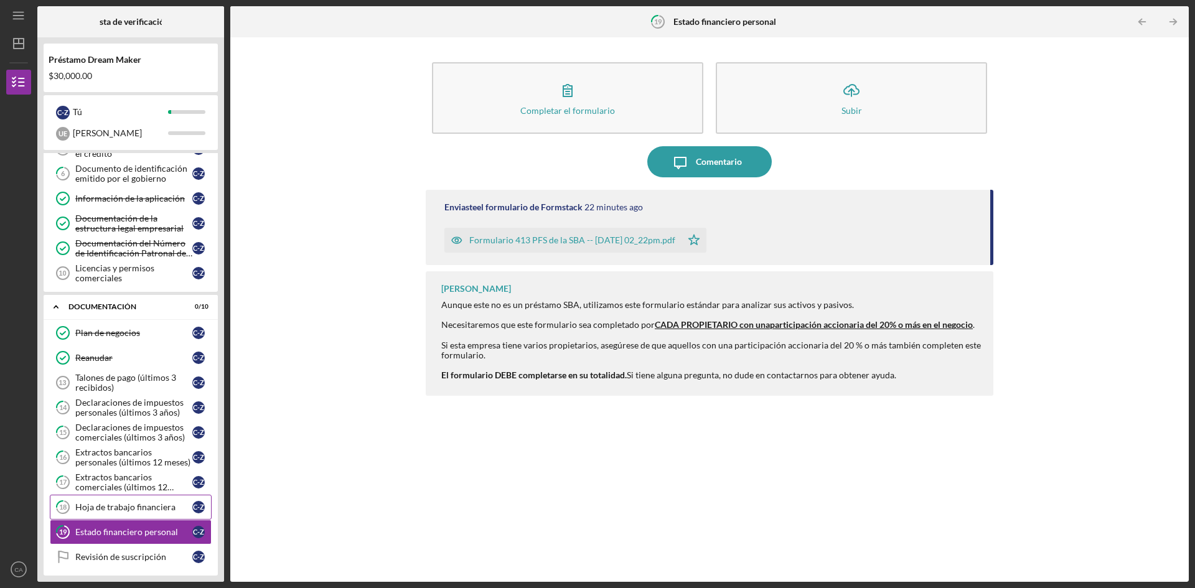
scroll to position [204, 0]
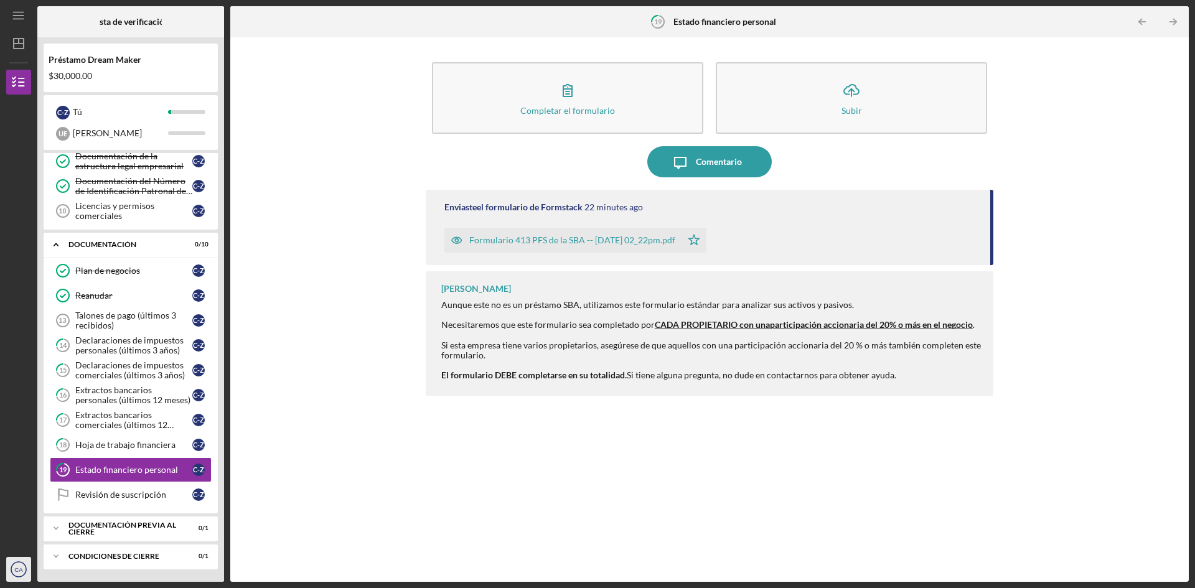
click at [17, 568] on text "CA" at bounding box center [18, 569] width 9 height 7
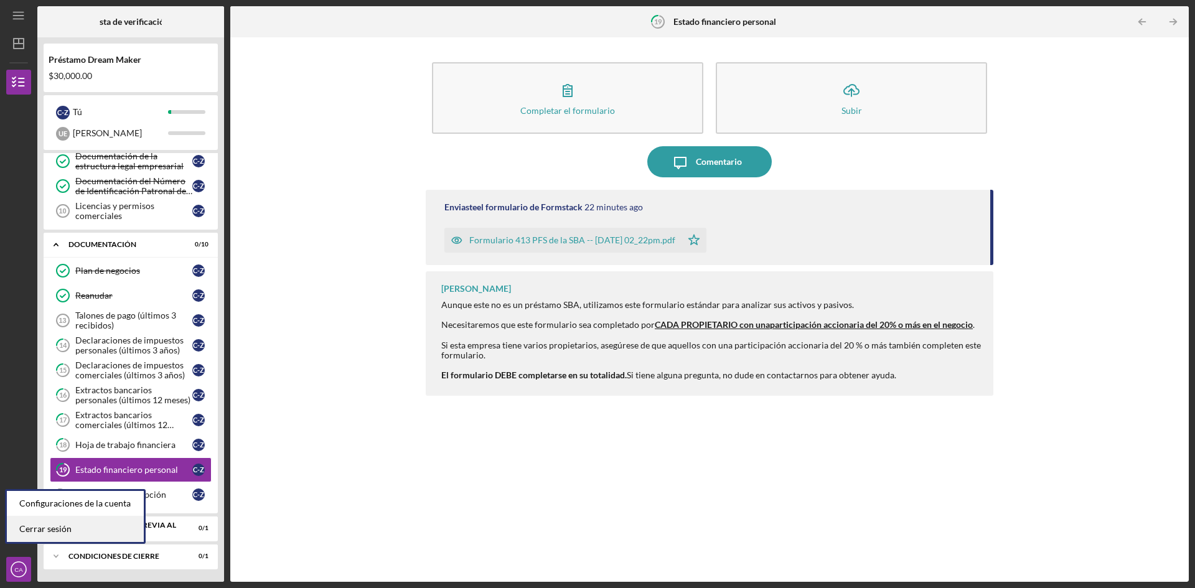
click at [54, 528] on font "Cerrar sesión" at bounding box center [45, 529] width 52 height 11
